Goal: Find specific page/section: Find specific page/section

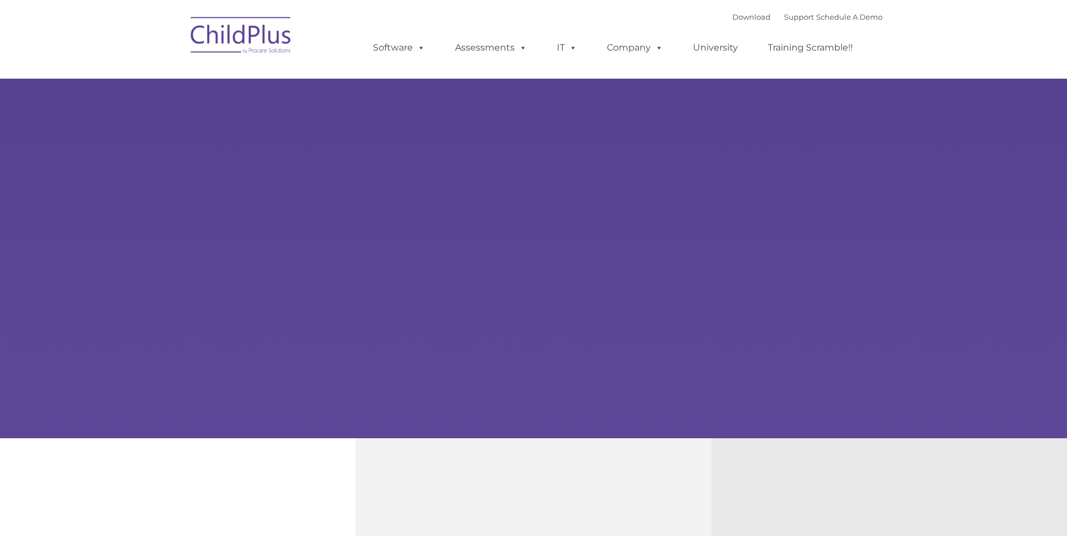
type input ""
select select "MEDIUM"
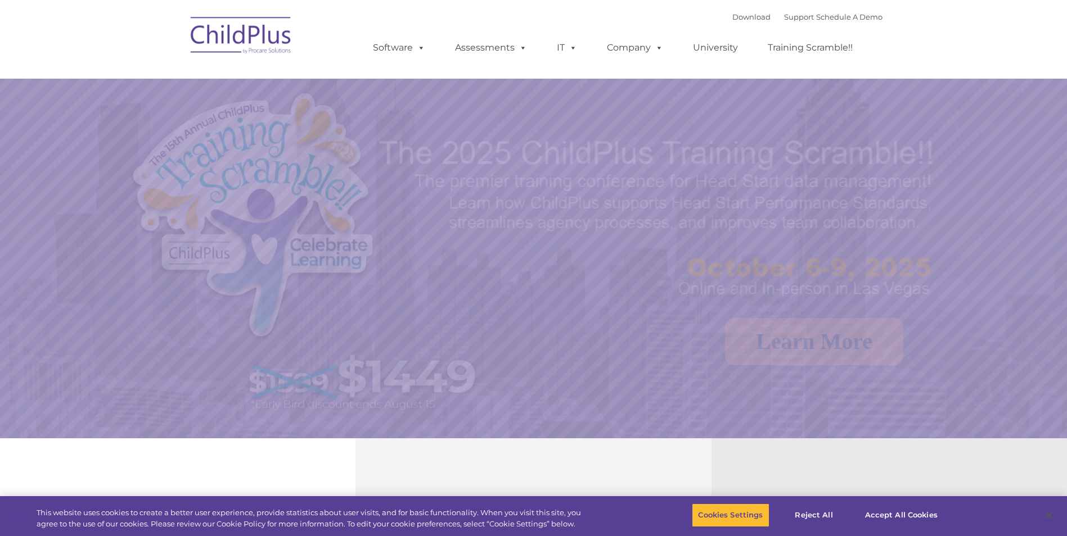
select select "MEDIUM"
